Goal: Task Accomplishment & Management: Manage account settings

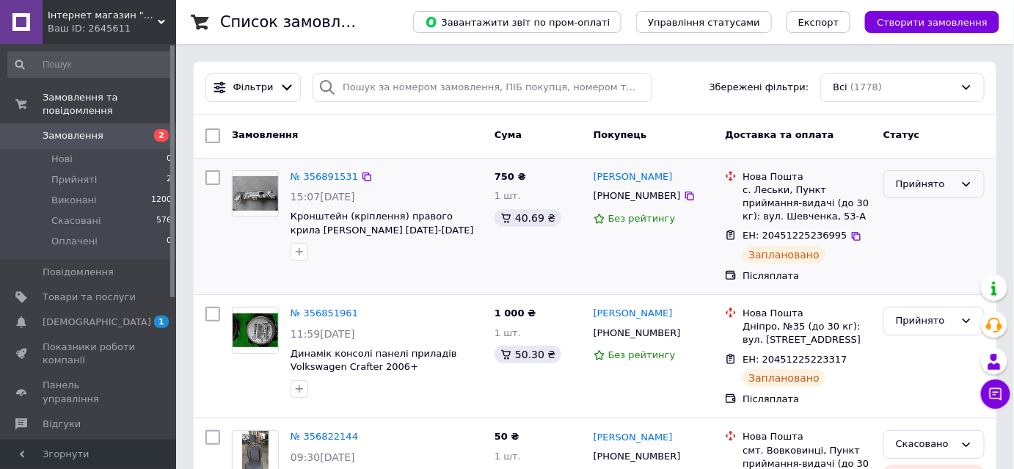
click at [949, 187] on div "Прийнято" at bounding box center [925, 184] width 59 height 15
click at [944, 216] on li "Виконано" at bounding box center [934, 214] width 100 height 27
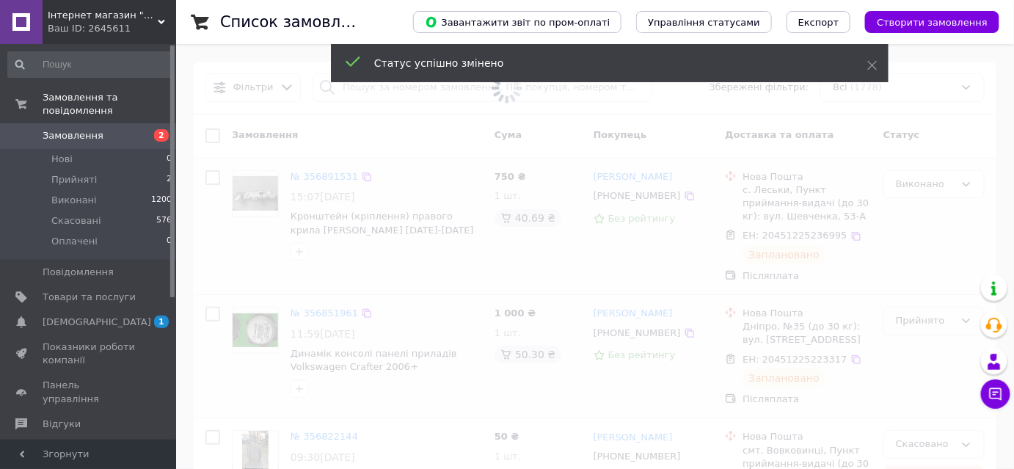
click at [934, 323] on span at bounding box center [507, 234] width 1014 height 469
click at [919, 320] on span at bounding box center [507, 234] width 1014 height 469
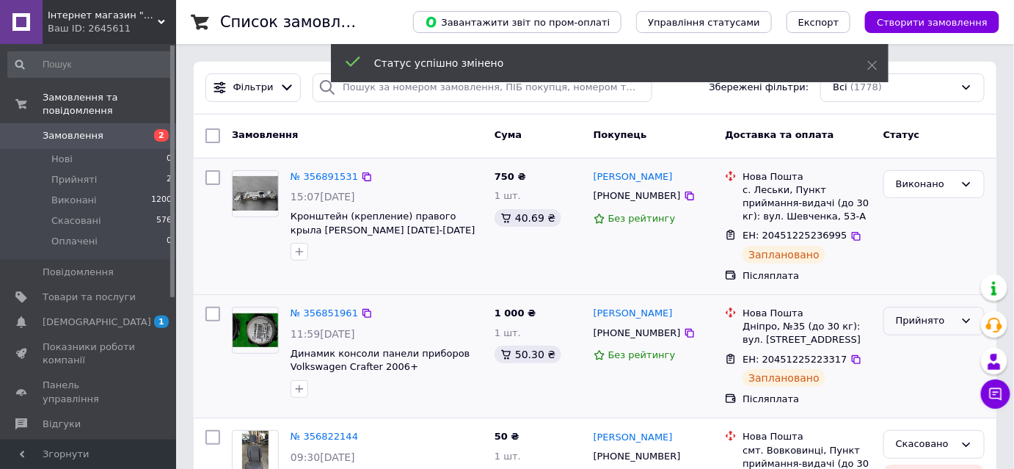
click at [922, 321] on div "Прийнято" at bounding box center [925, 320] width 59 height 15
click at [913, 348] on li "Виконано" at bounding box center [934, 351] width 100 height 27
click at [78, 315] on span "[DEMOGRAPHIC_DATA]" at bounding box center [97, 321] width 109 height 13
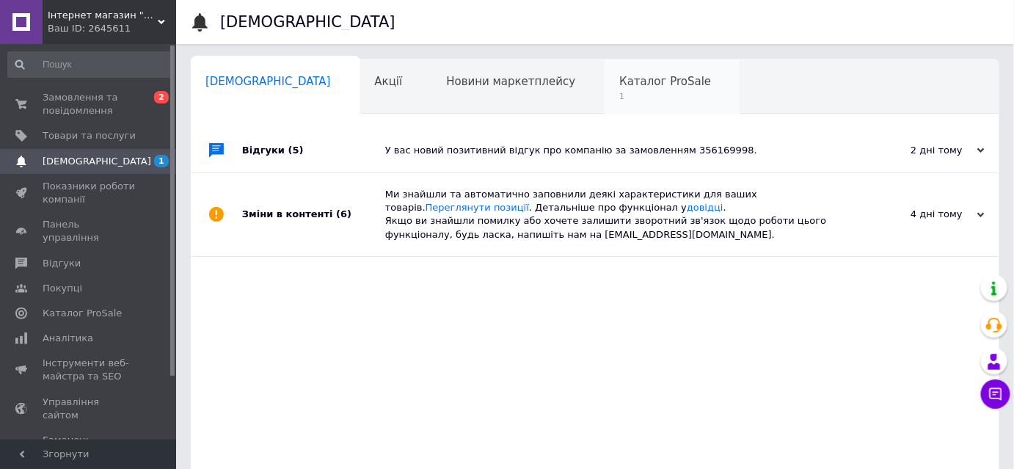
click at [619, 87] on span "Каталог ProSale" at bounding box center [665, 81] width 92 height 13
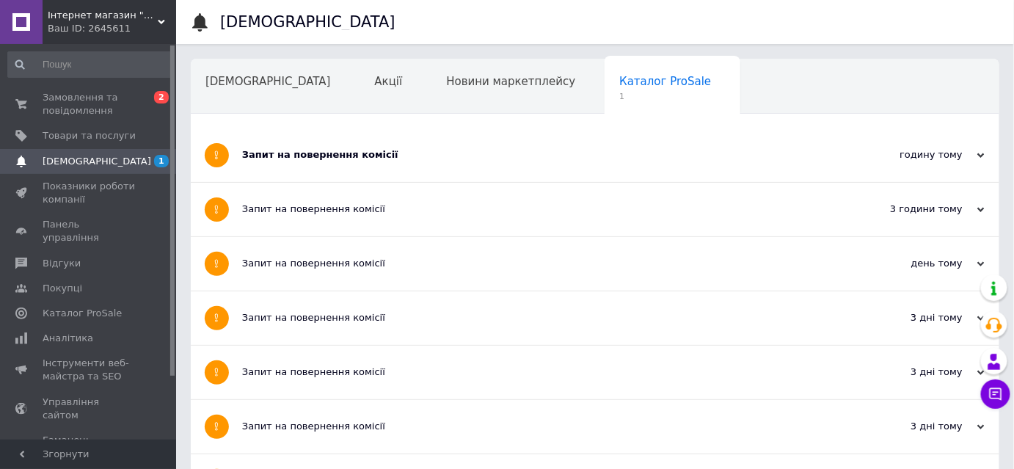
click at [493, 171] on div "Запит на повернення комісії" at bounding box center [540, 155] width 596 height 54
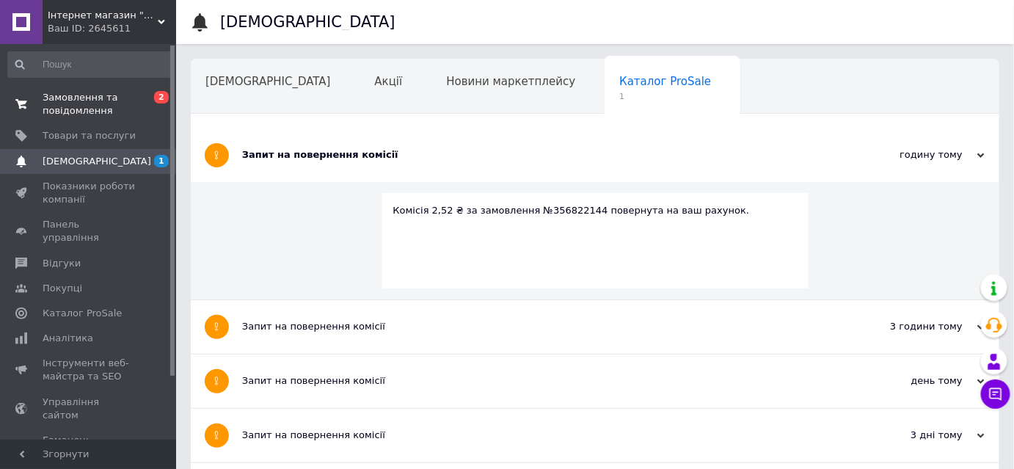
click at [87, 95] on span "Замовлення та повідомлення" at bounding box center [89, 104] width 93 height 26
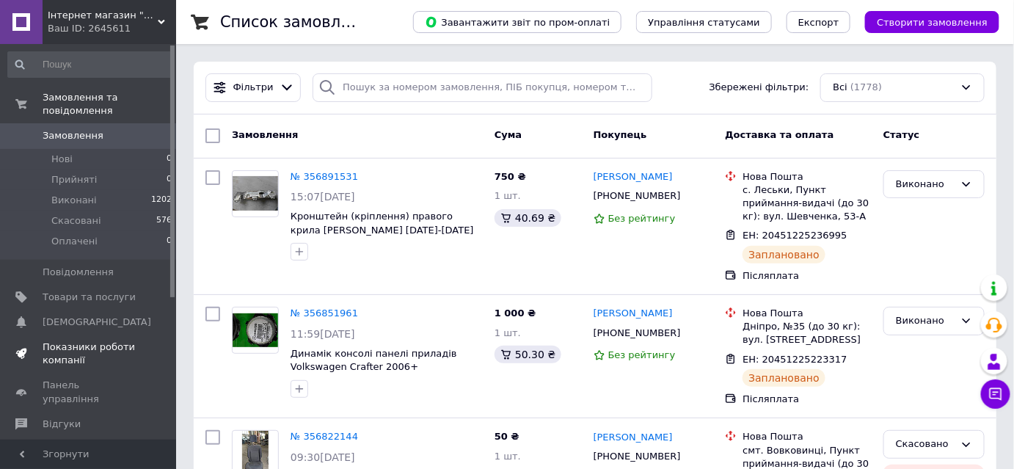
click at [104, 340] on span "Показники роботи компанії" at bounding box center [89, 353] width 93 height 26
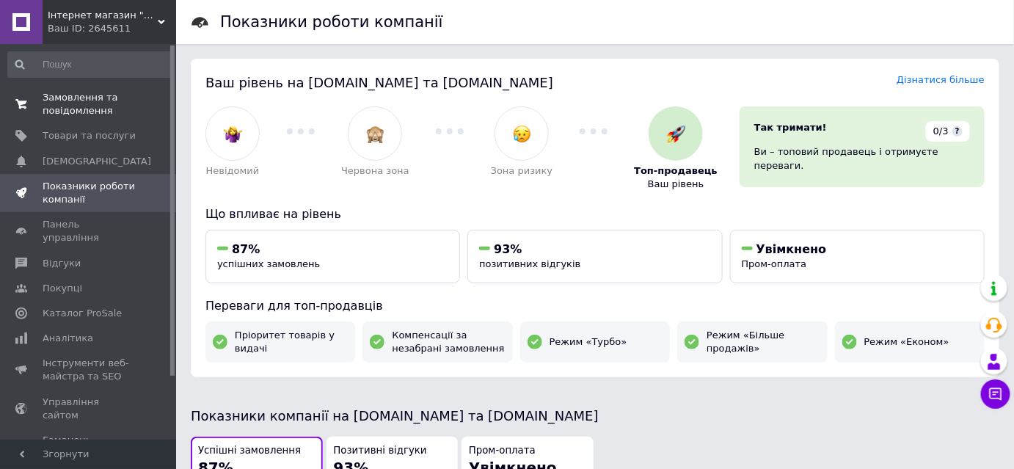
click at [68, 105] on span "Замовлення та повідомлення" at bounding box center [89, 104] width 93 height 26
